Goal: Check status: Check status

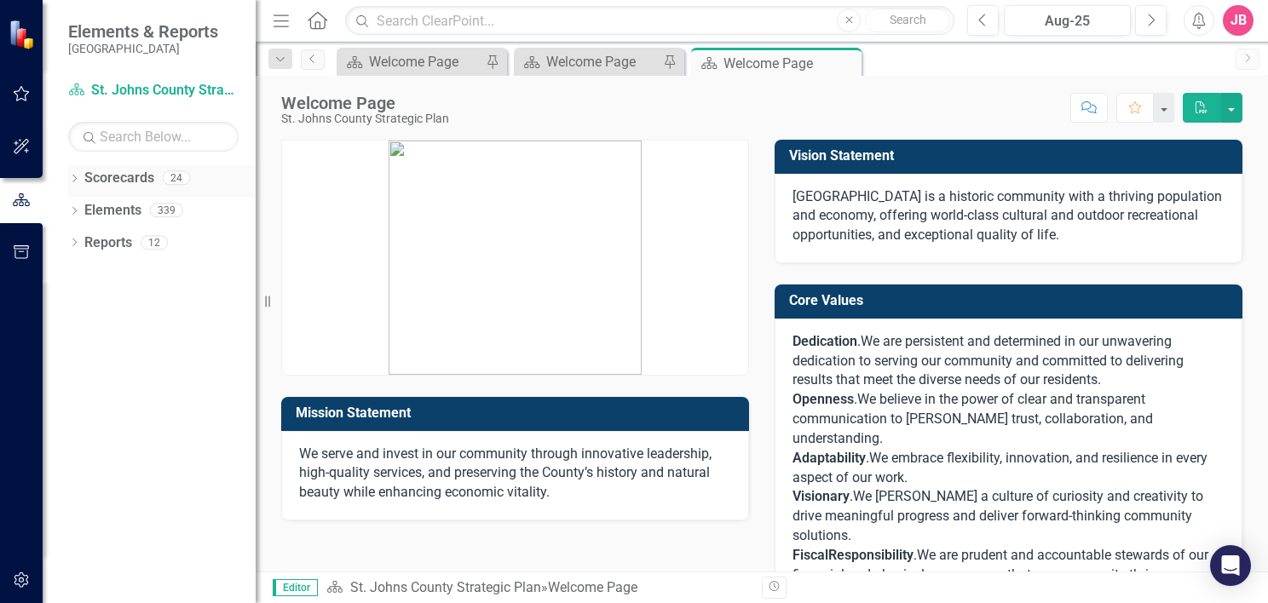
click at [73, 179] on icon "Dropdown" at bounding box center [74, 180] width 12 height 9
click at [80, 208] on icon "Dropdown" at bounding box center [83, 210] width 13 height 10
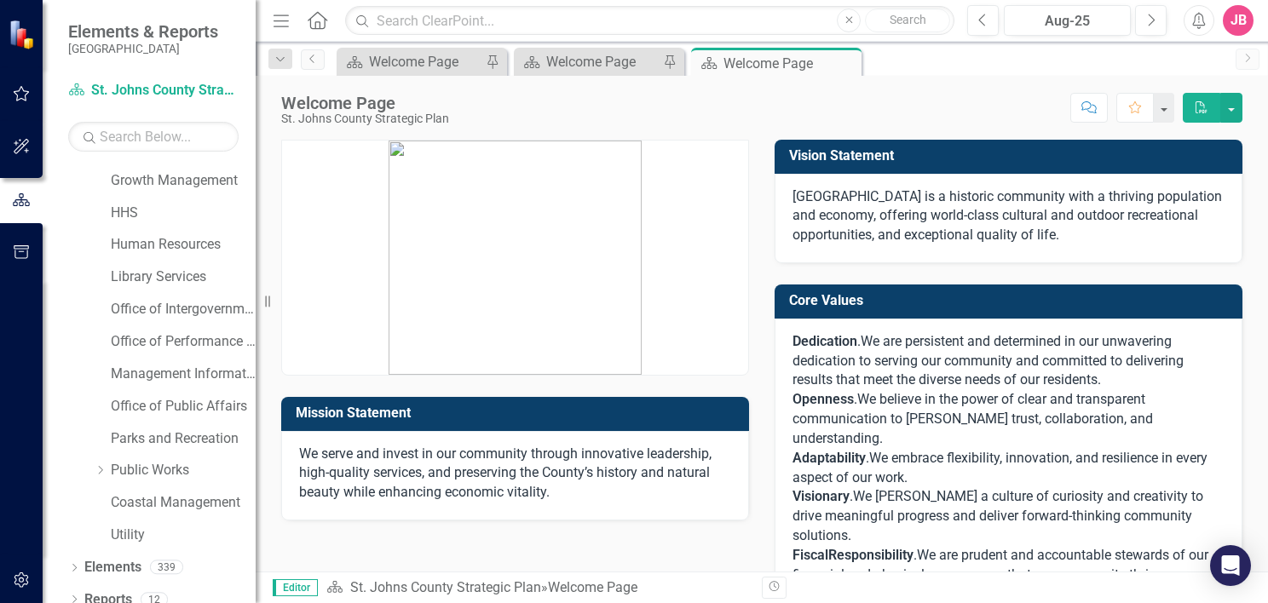
scroll to position [270, 0]
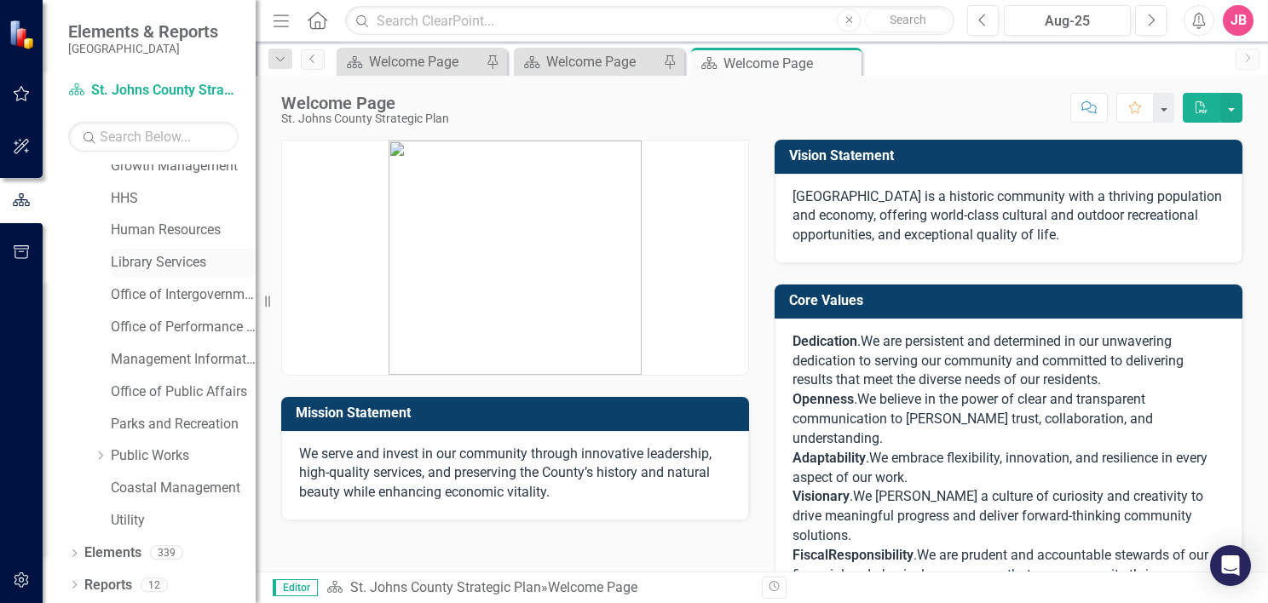
click at [164, 256] on link "Library Services" at bounding box center [183, 263] width 145 height 20
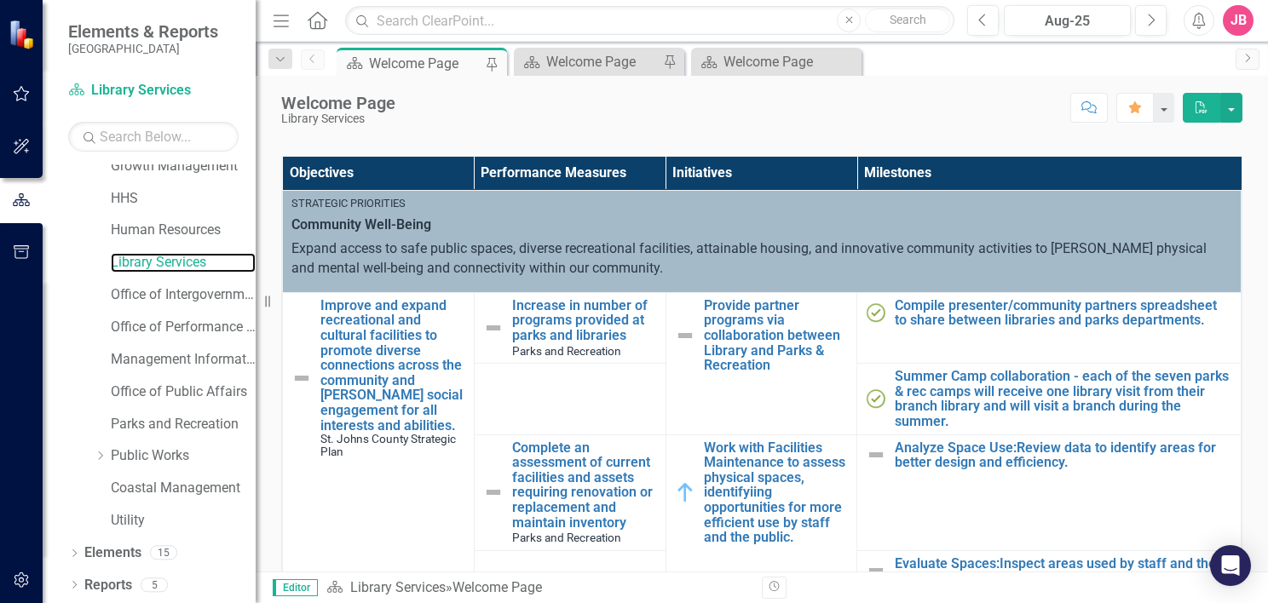
scroll to position [85, 0]
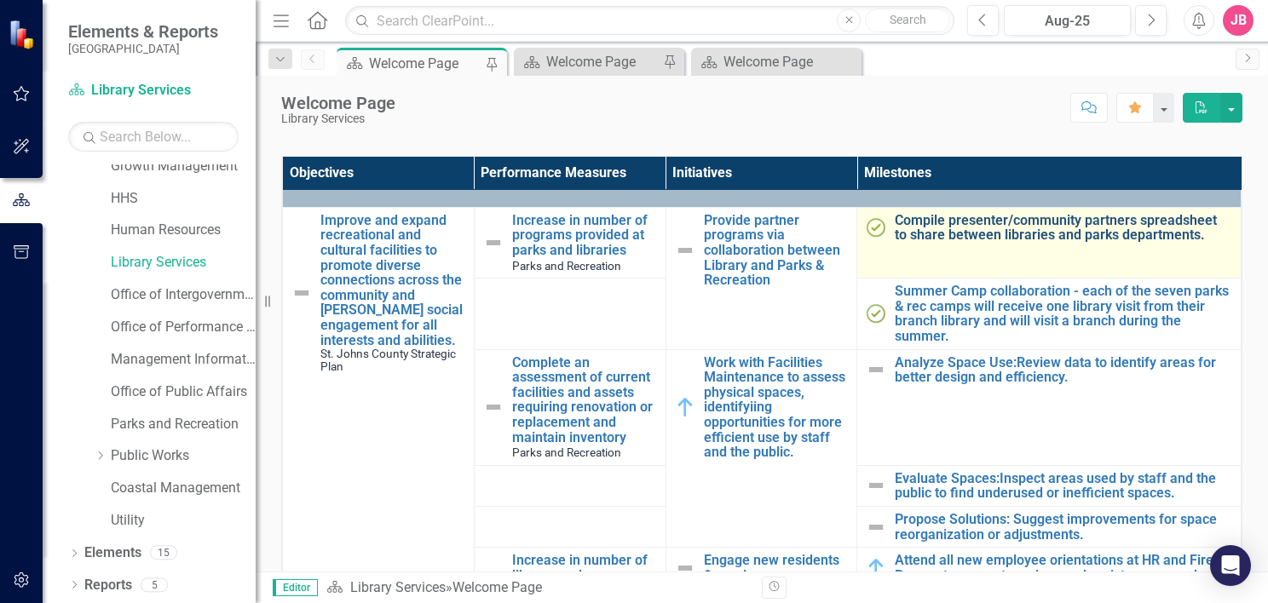
click at [1010, 233] on link "Compile presenter/community partners spreadsheet to share between libraries and…" at bounding box center [1064, 228] width 338 height 30
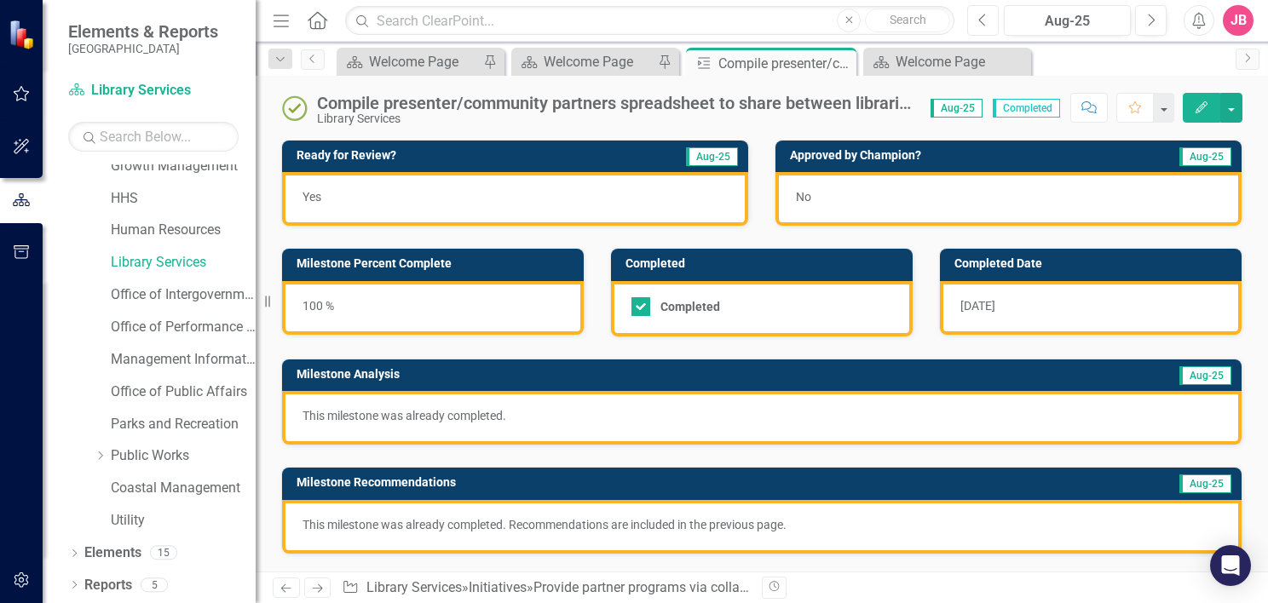
click at [988, 15] on icon "Previous" at bounding box center [983, 20] width 9 height 15
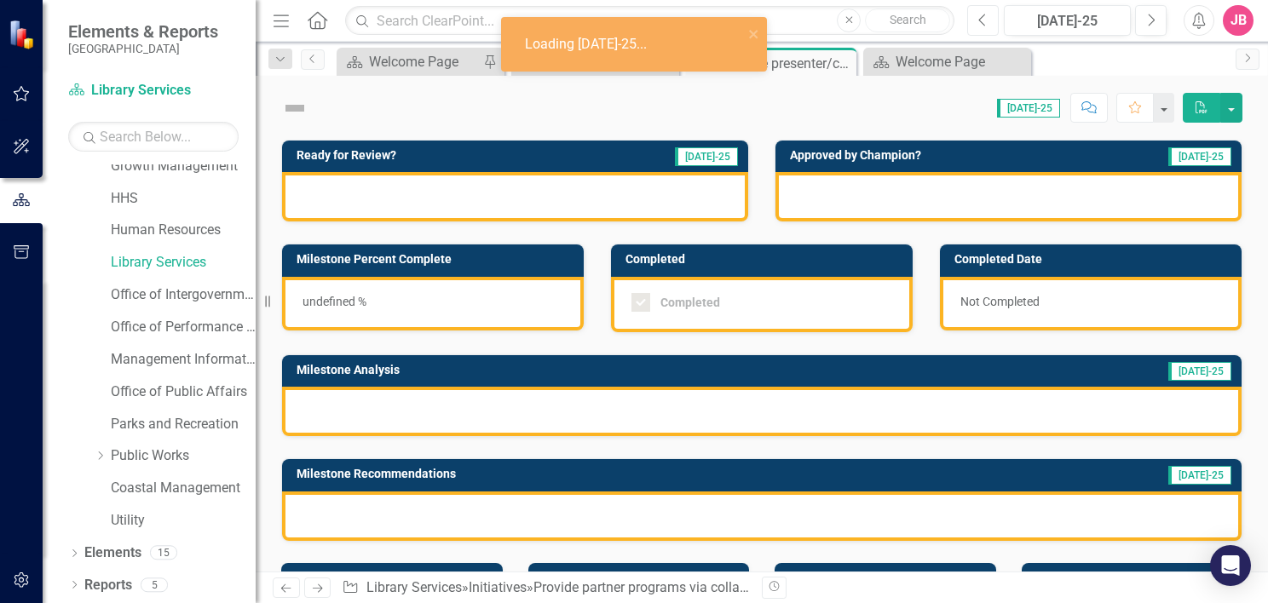
checkbox input "true"
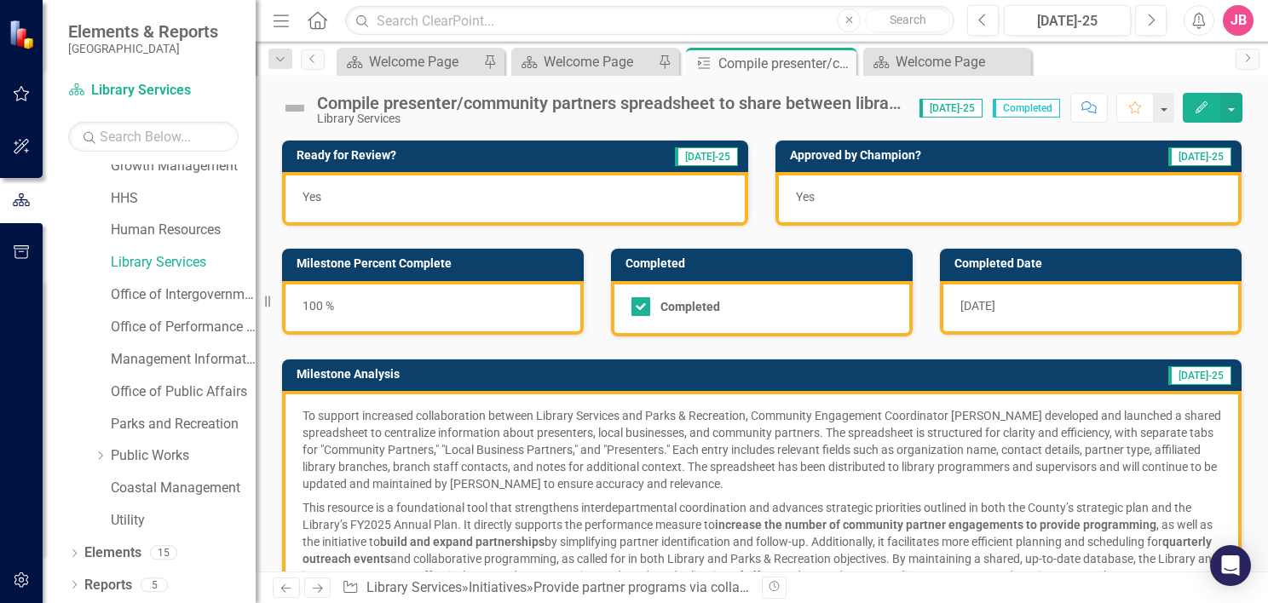
click at [832, 104] on div "Compile presenter/community partners spreadsheet to share between libraries and…" at bounding box center [610, 103] width 586 height 19
click at [378, 116] on div "Library Services" at bounding box center [610, 119] width 586 height 13
click at [739, 107] on div "Compile presenter/community partners spreadsheet to share between libraries and…" at bounding box center [610, 103] width 586 height 19
click at [1151, 16] on icon "button" at bounding box center [1152, 20] width 7 height 12
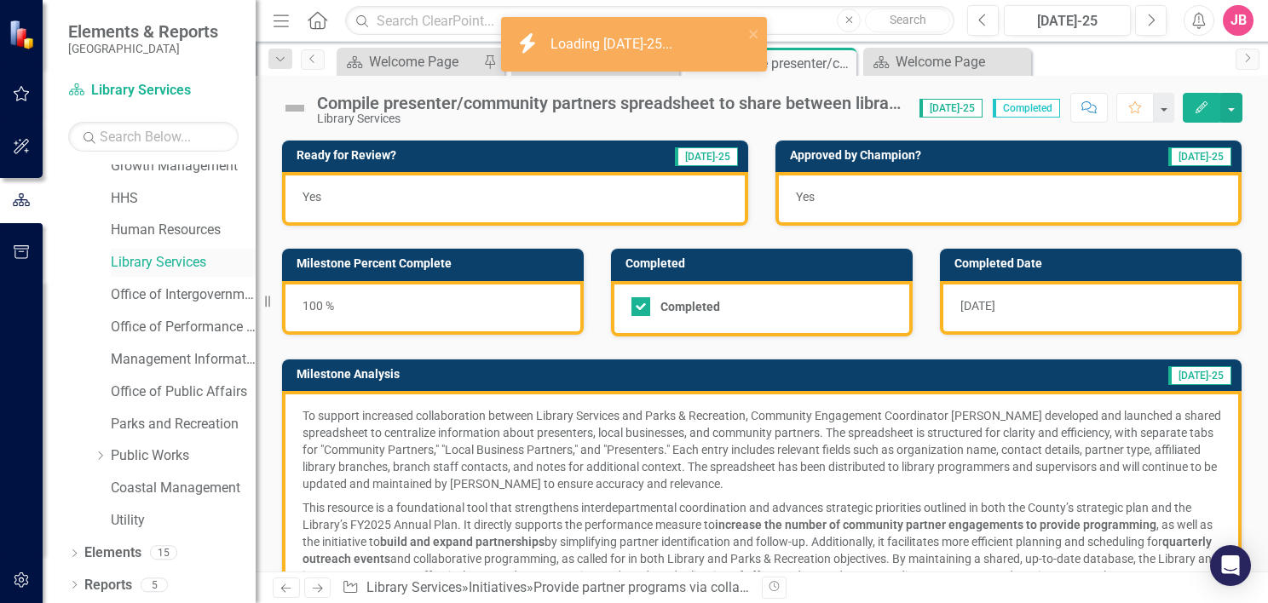
click at [182, 266] on link "Library Services" at bounding box center [183, 263] width 145 height 20
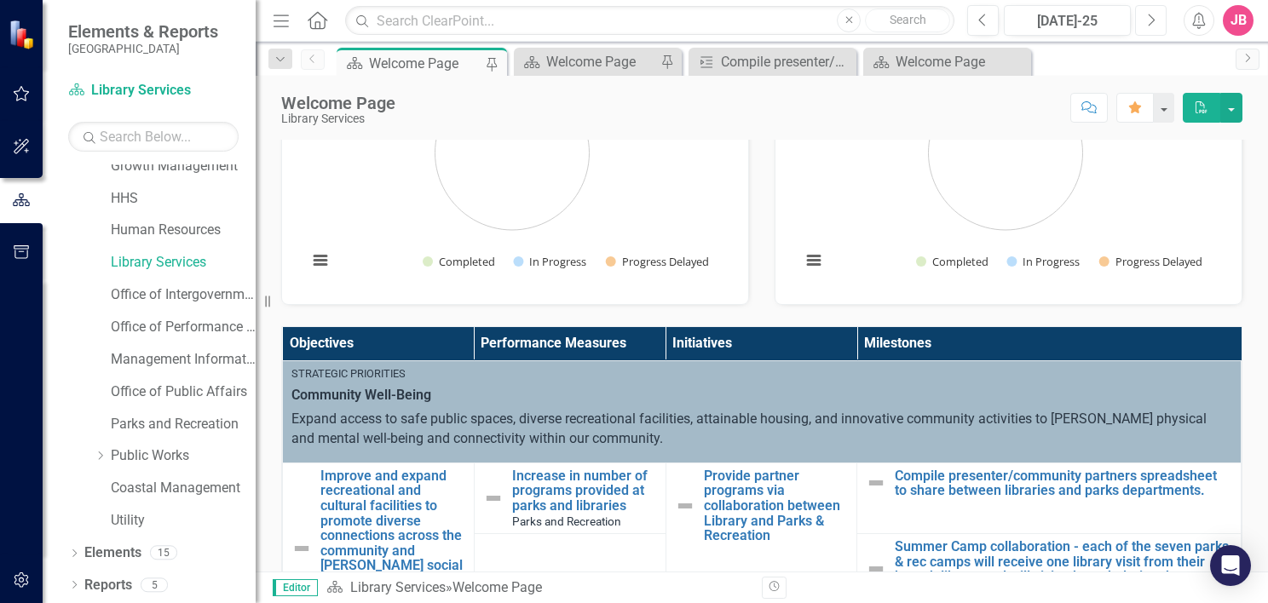
click at [1152, 13] on icon "Next" at bounding box center [1150, 20] width 9 height 15
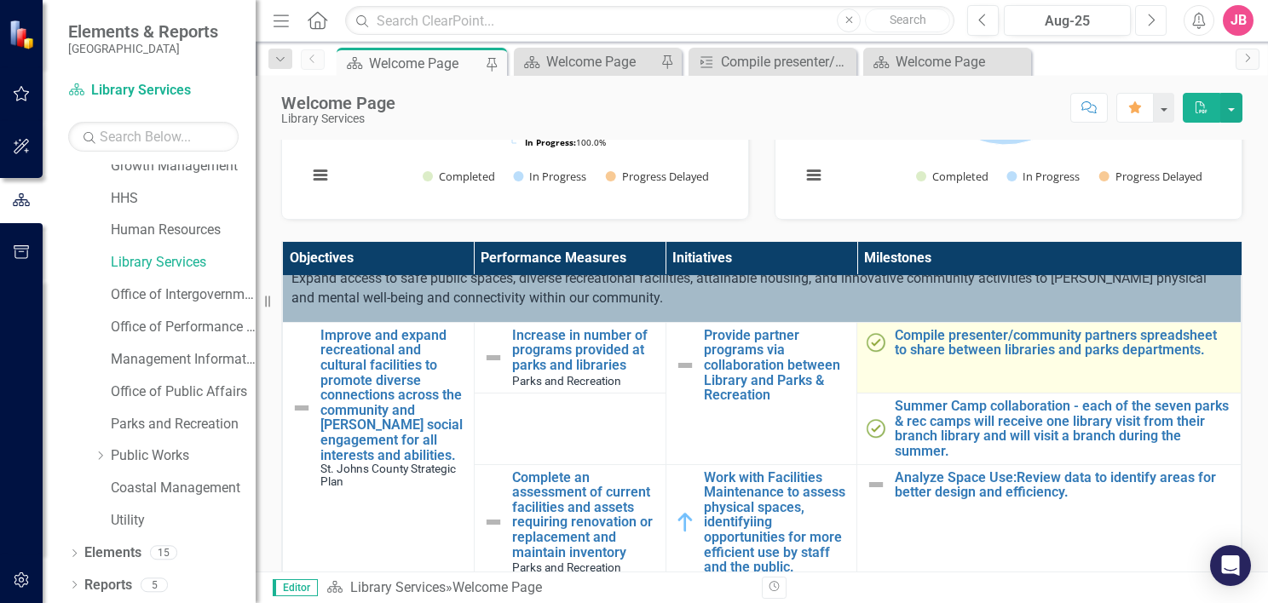
scroll to position [85, 0]
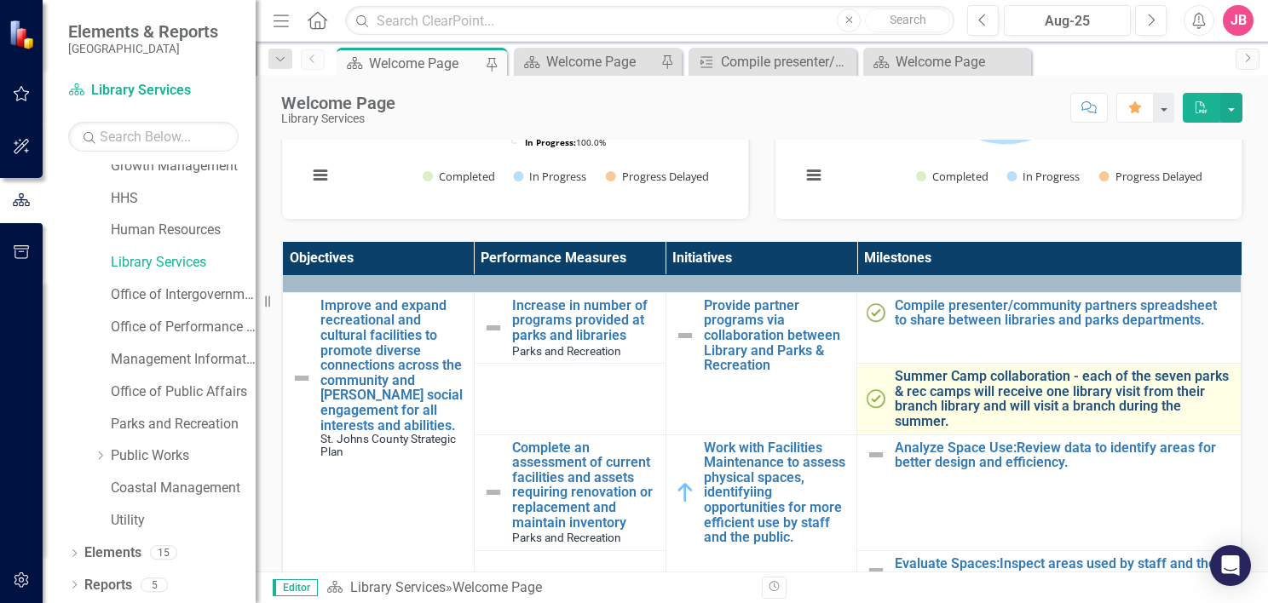
click at [1042, 390] on link "Summer Camp collaboration - each of the seven parks & rec camps will receive on…" at bounding box center [1064, 399] width 338 height 60
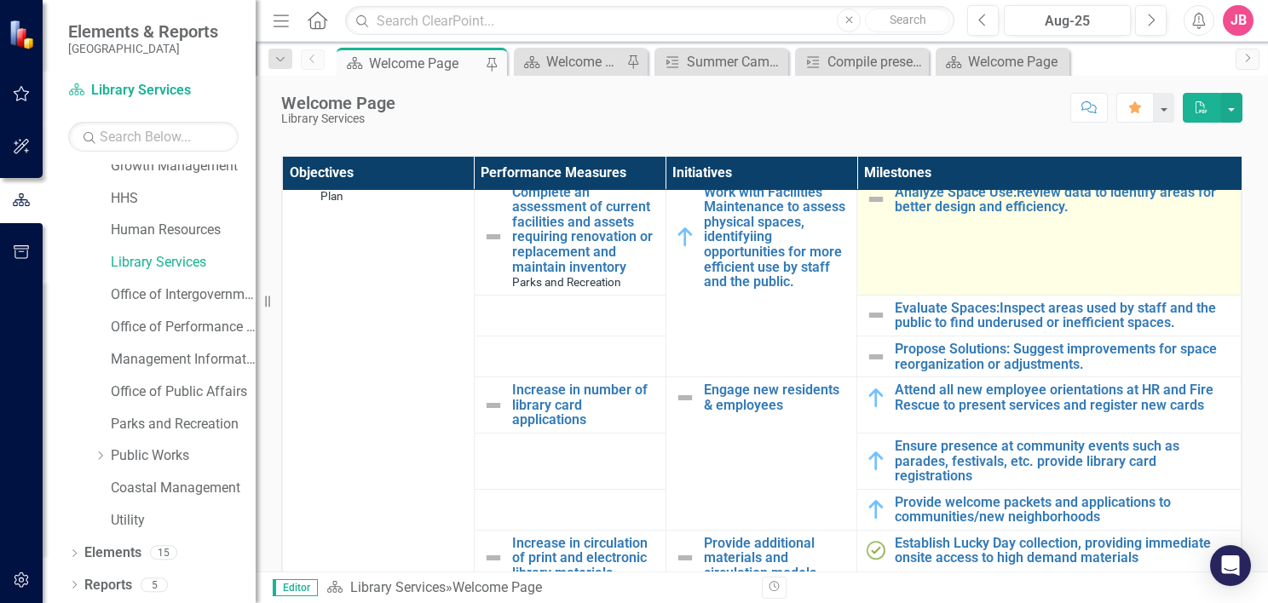
scroll to position [341, 0]
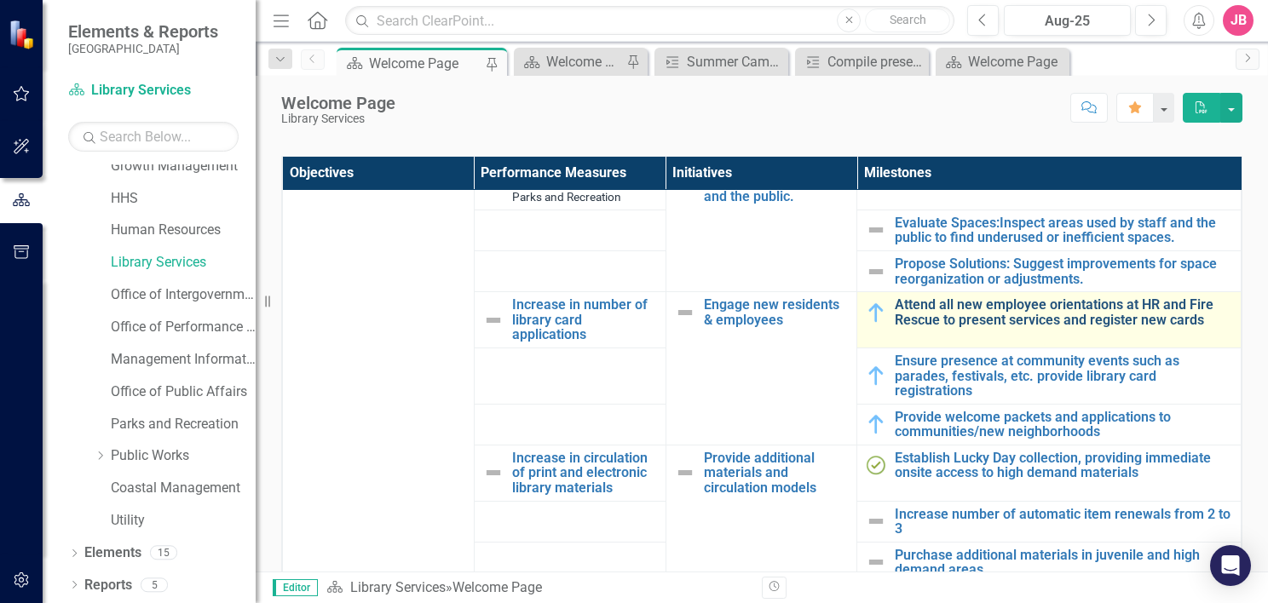
click at [1074, 321] on link "Attend all new employee orientations at HR and Fire Rescue to present services …" at bounding box center [1064, 312] width 338 height 30
